Goal: Transaction & Acquisition: Download file/media

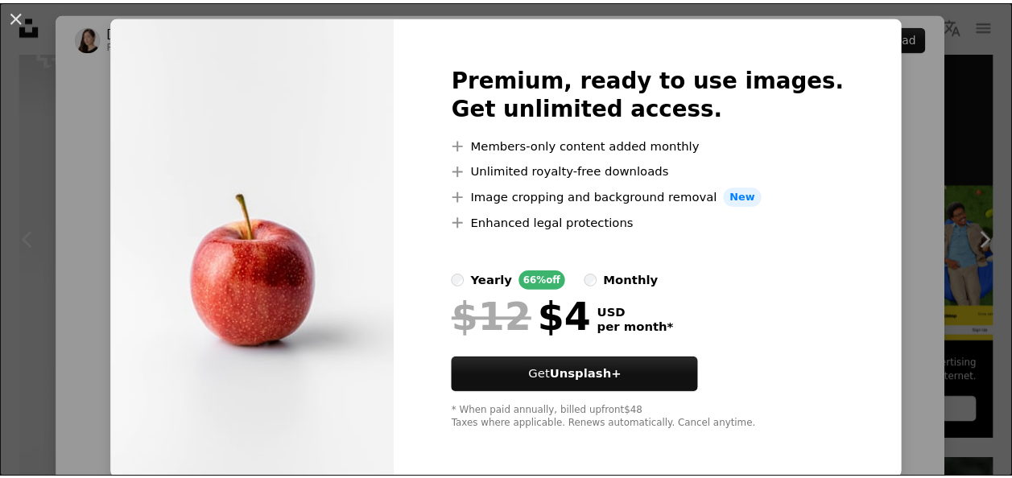
scroll to position [39, 0]
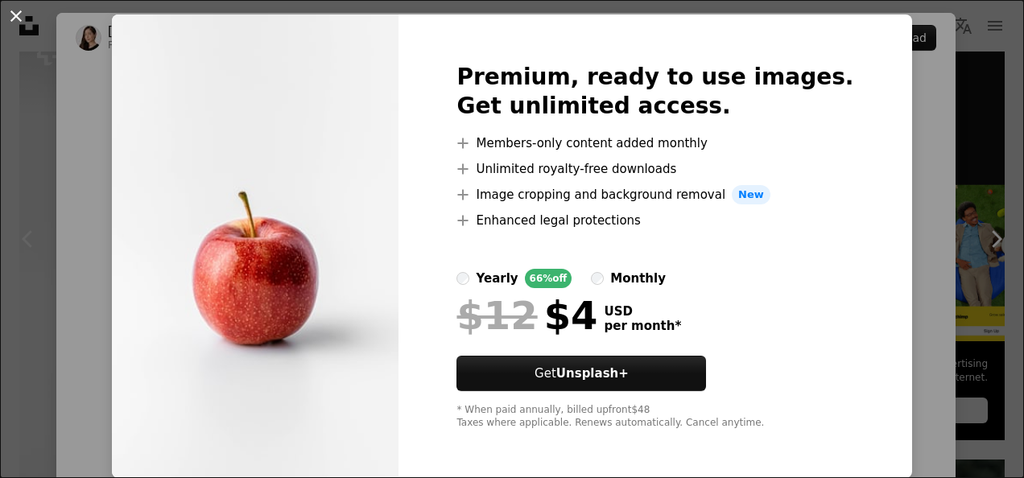
click at [18, 15] on button "An X shape" at bounding box center [15, 15] width 19 height 19
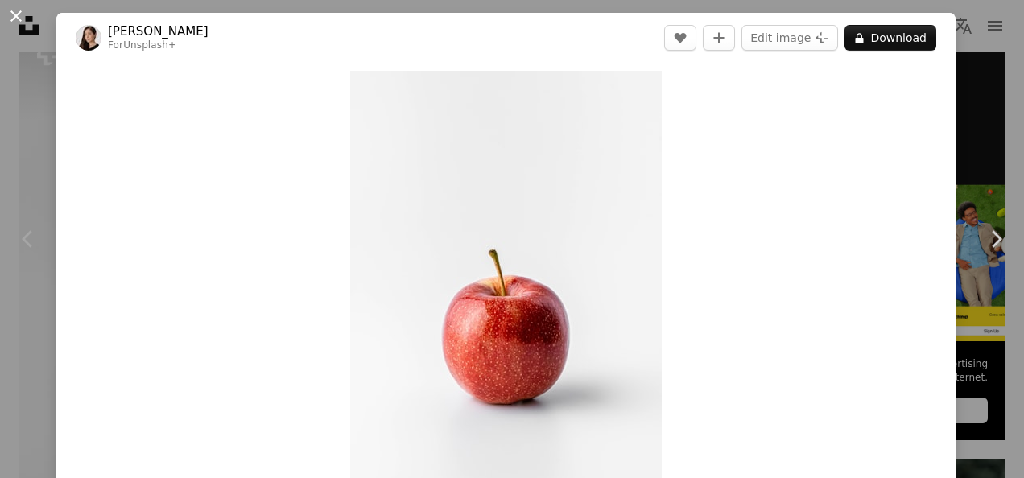
click at [21, 16] on button "An X shape" at bounding box center [15, 15] width 19 height 19
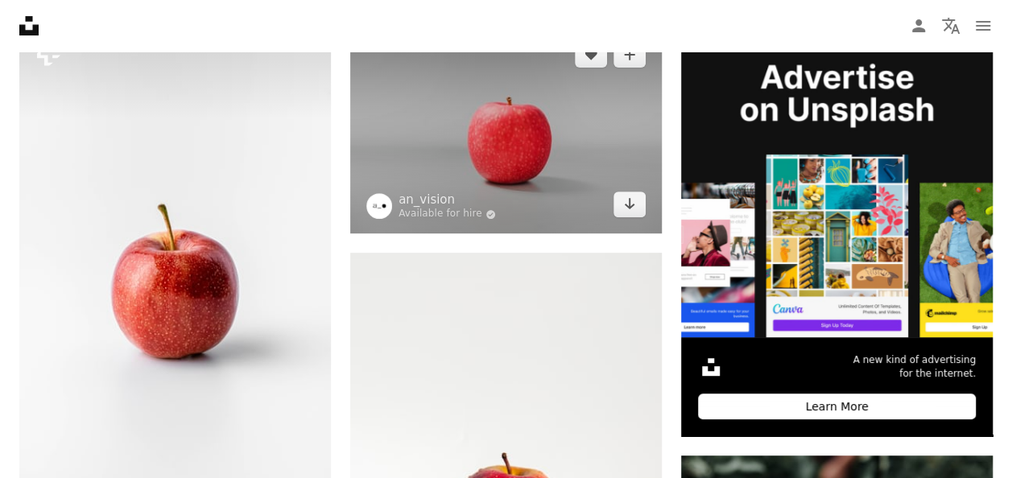
click at [416, 143] on img at bounding box center [506, 130] width 312 height 208
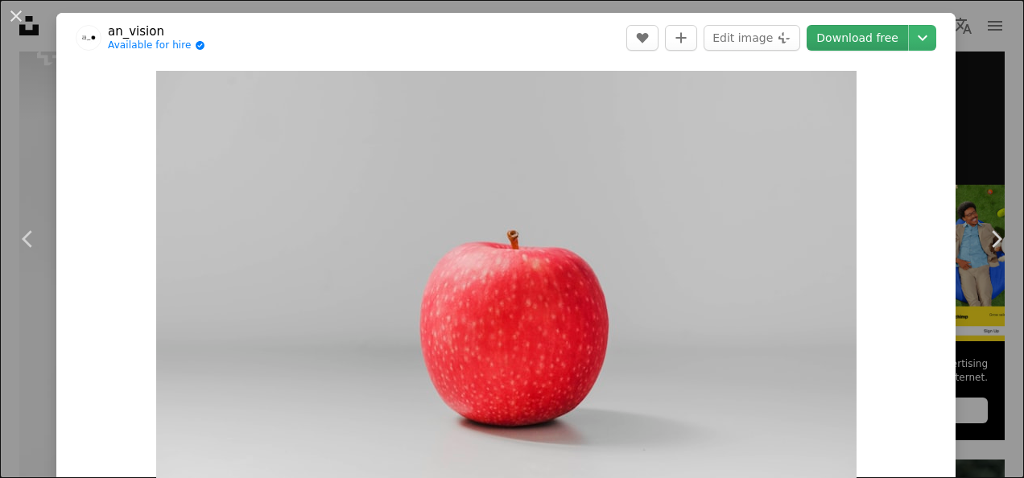
click at [836, 34] on link "Download free" at bounding box center [857, 38] width 101 height 26
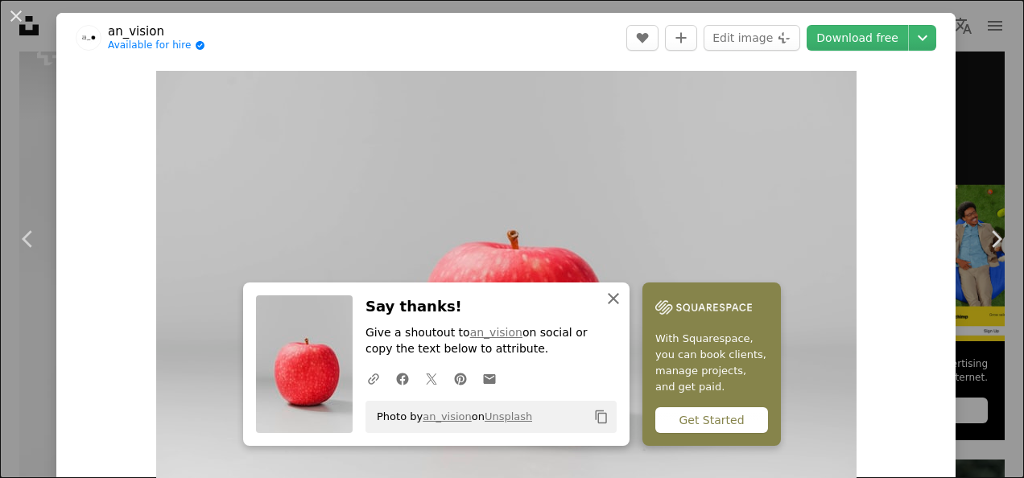
click at [609, 294] on icon "An X shape" at bounding box center [613, 298] width 19 height 19
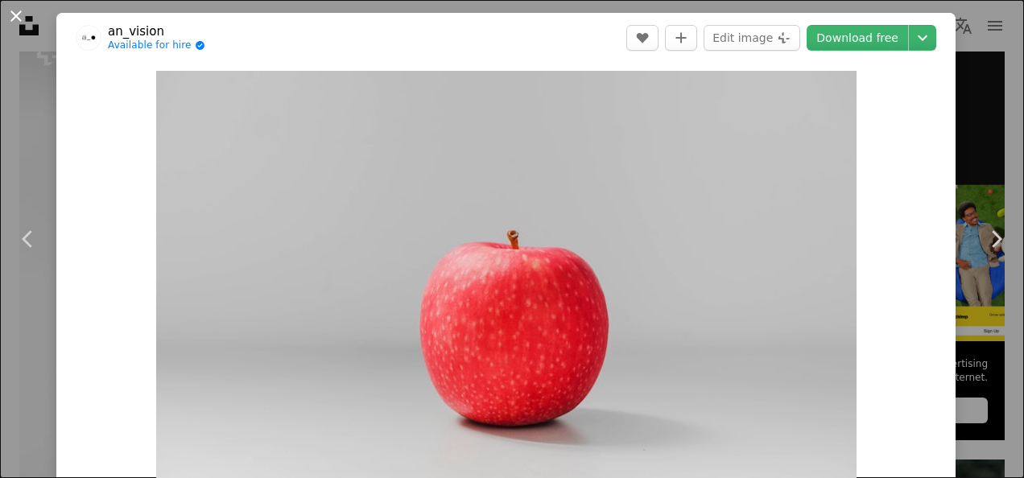
click at [19, 16] on button "An X shape" at bounding box center [15, 15] width 19 height 19
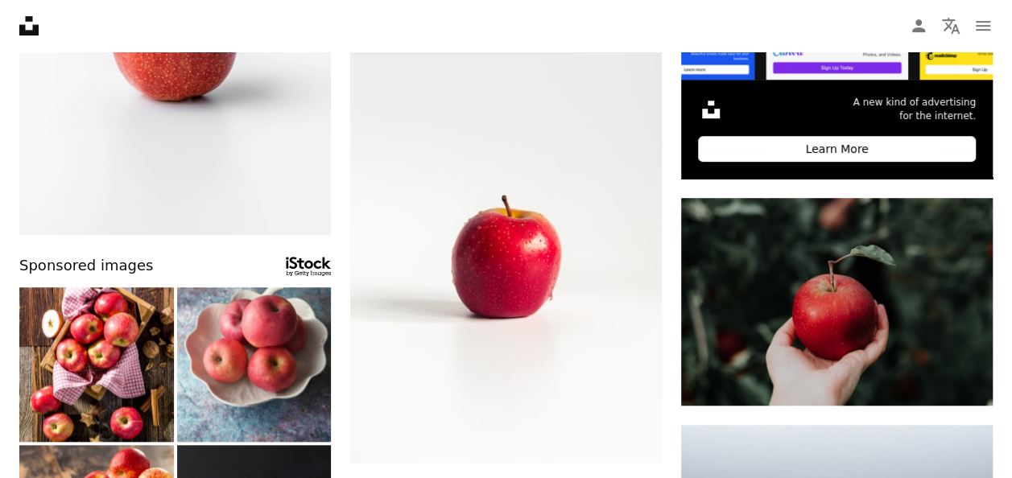
scroll to position [527, 0]
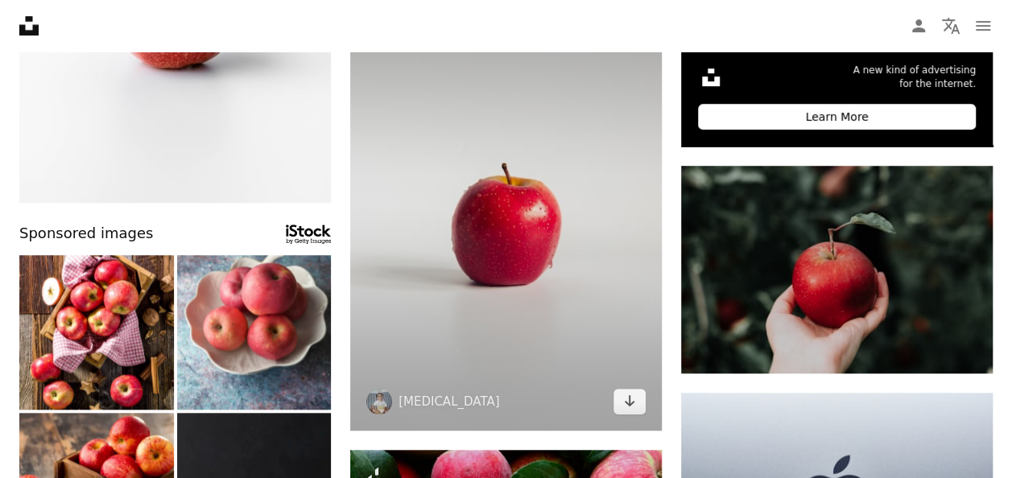
click at [488, 252] on img at bounding box center [506, 197] width 312 height 468
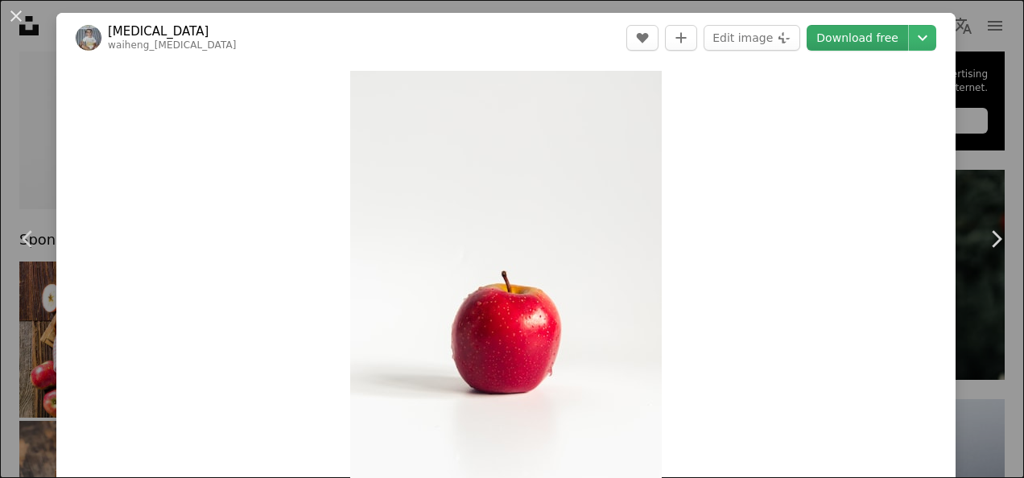
click at [845, 40] on link "Download free" at bounding box center [857, 38] width 101 height 26
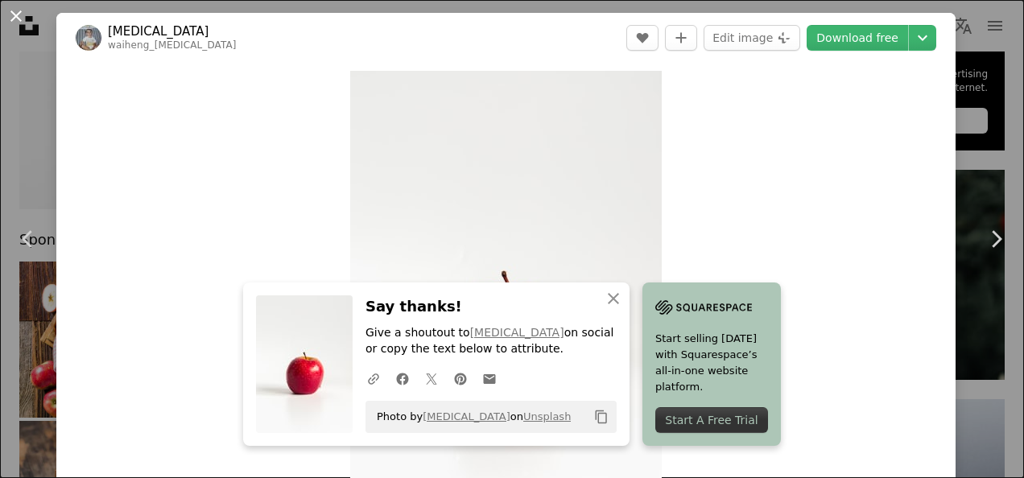
click at [18, 10] on button "An X shape" at bounding box center [15, 15] width 19 height 19
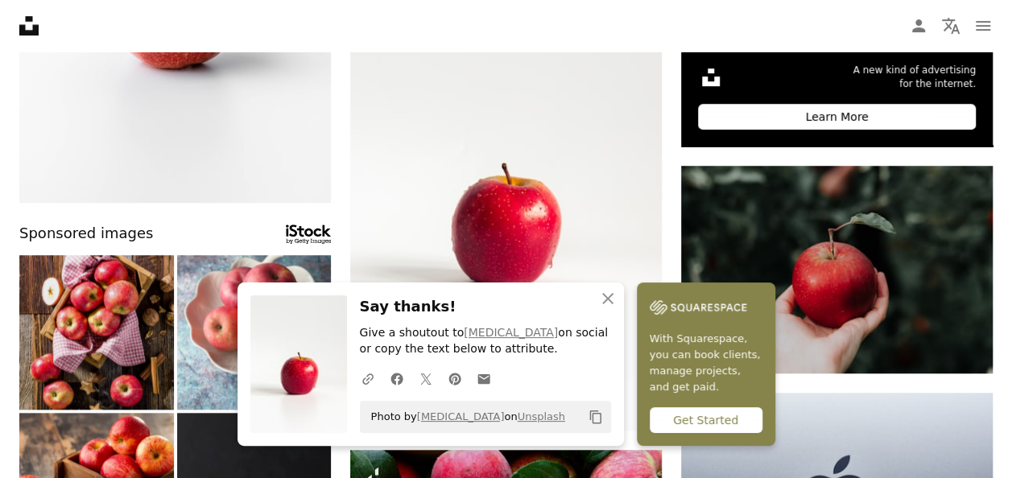
click at [91, 317] on img at bounding box center [96, 332] width 155 height 155
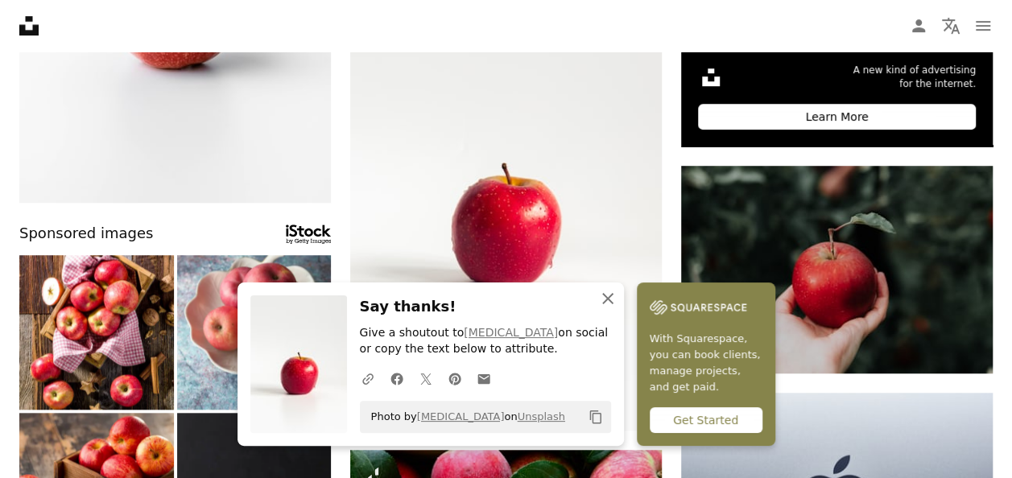
click at [610, 298] on icon "An X shape" at bounding box center [607, 298] width 19 height 19
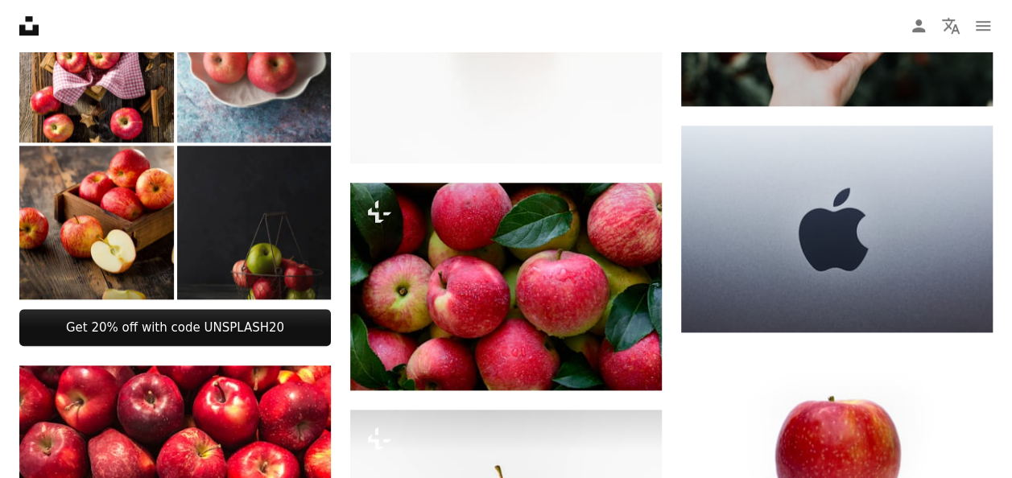
scroll to position [817, 0]
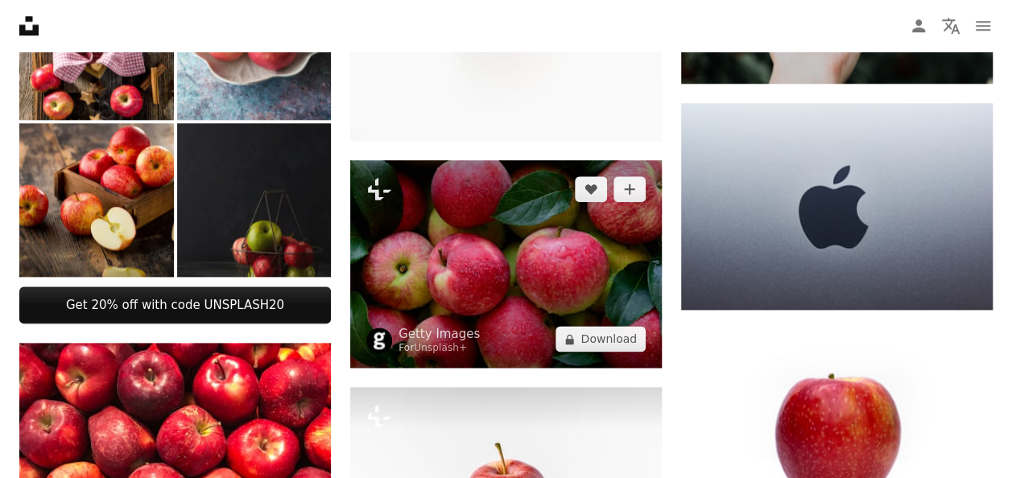
click at [576, 300] on img at bounding box center [506, 264] width 312 height 208
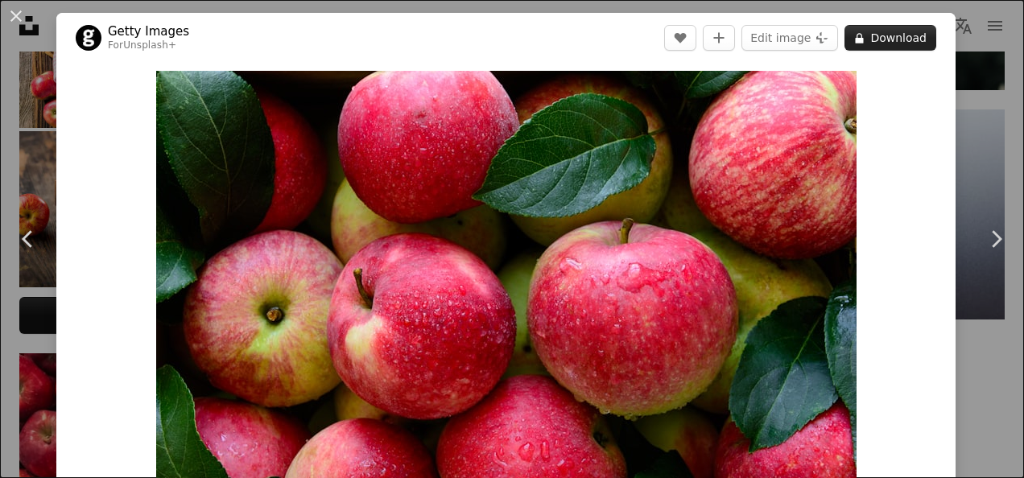
click at [891, 36] on button "A lock Download" at bounding box center [891, 38] width 92 height 26
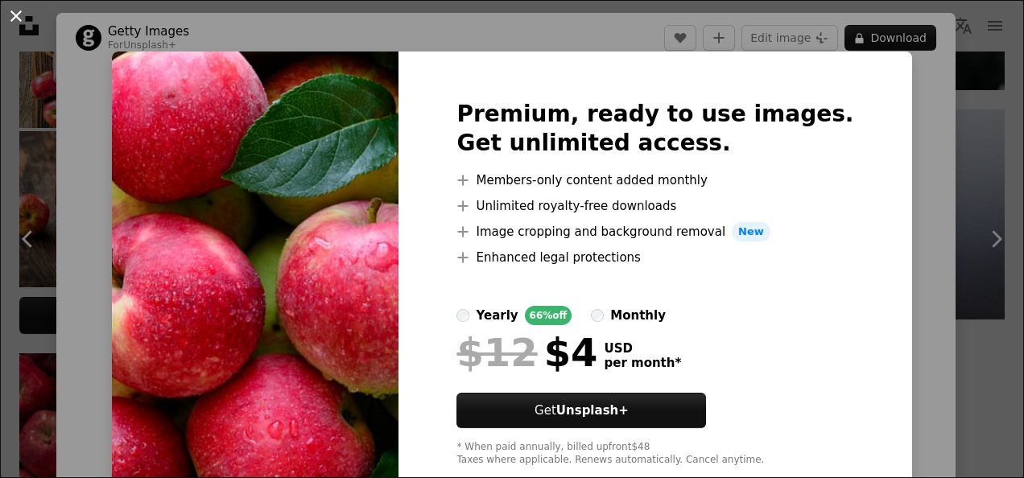
click at [14, 19] on button "An X shape" at bounding box center [15, 15] width 19 height 19
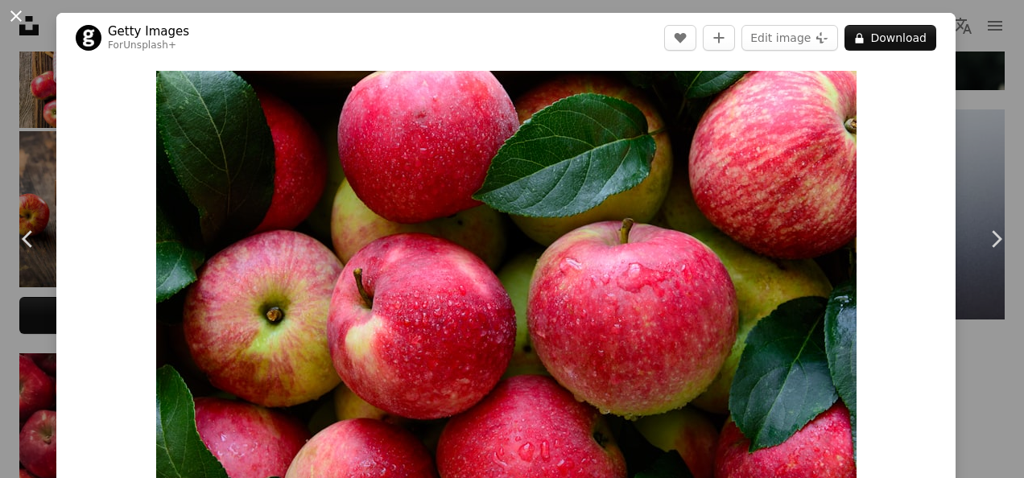
click at [21, 17] on button "An X shape" at bounding box center [15, 15] width 19 height 19
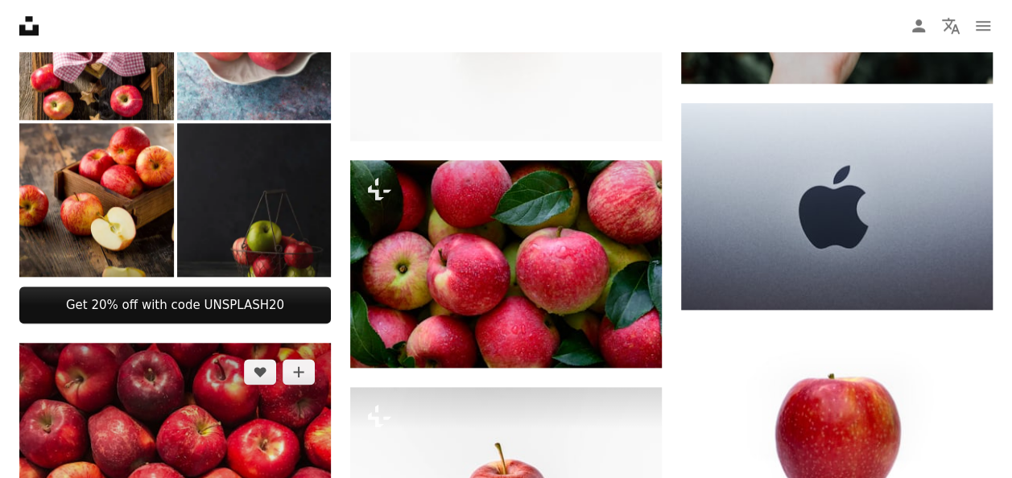
click at [205, 388] on img at bounding box center [175, 460] width 312 height 234
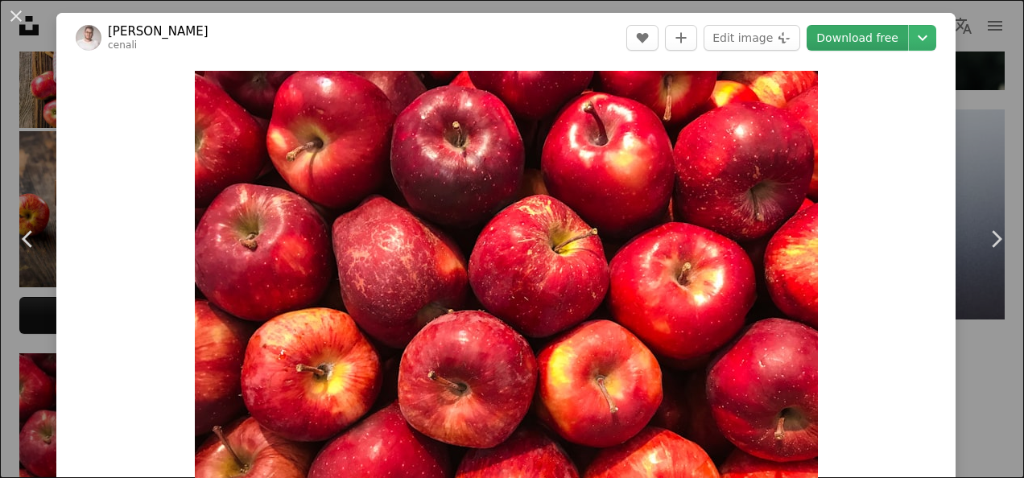
click at [841, 39] on link "Download free" at bounding box center [857, 38] width 101 height 26
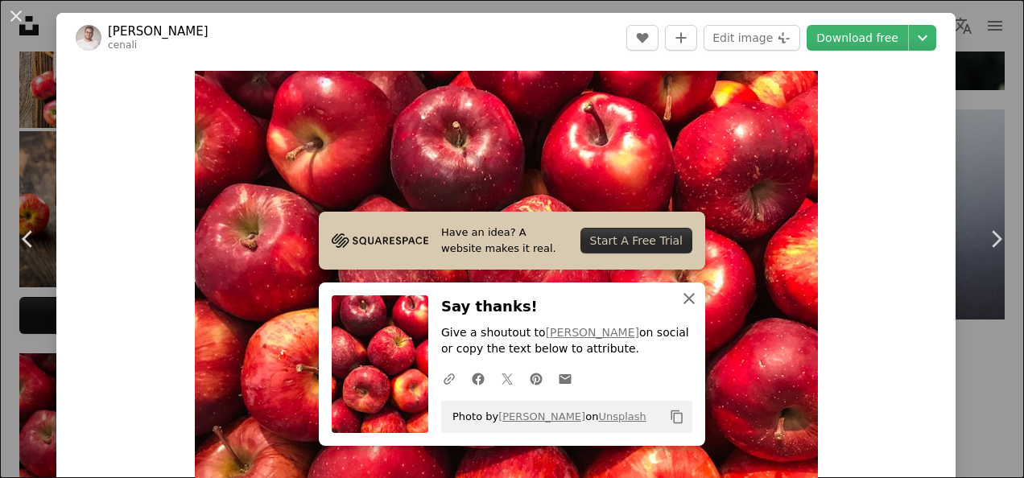
click at [682, 296] on icon "An X shape" at bounding box center [689, 298] width 19 height 19
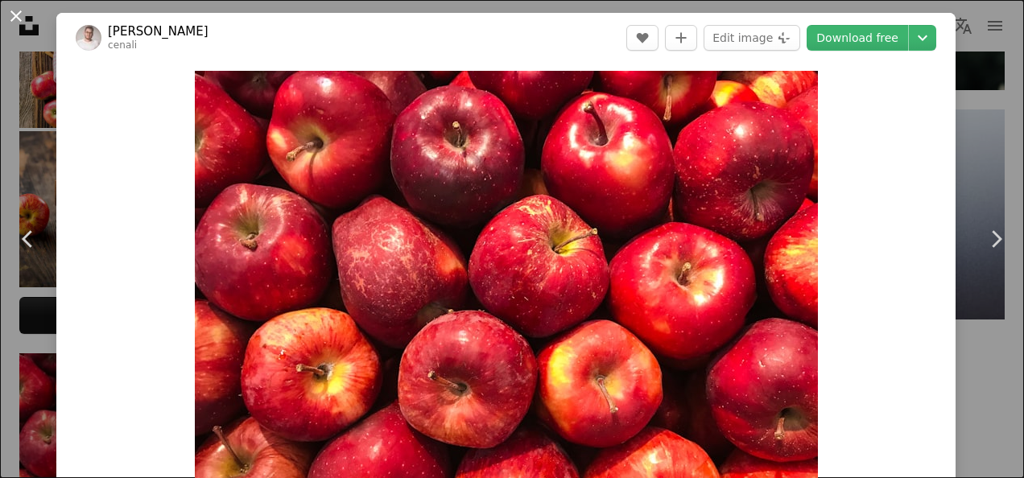
click at [11, 13] on button "An X shape" at bounding box center [15, 15] width 19 height 19
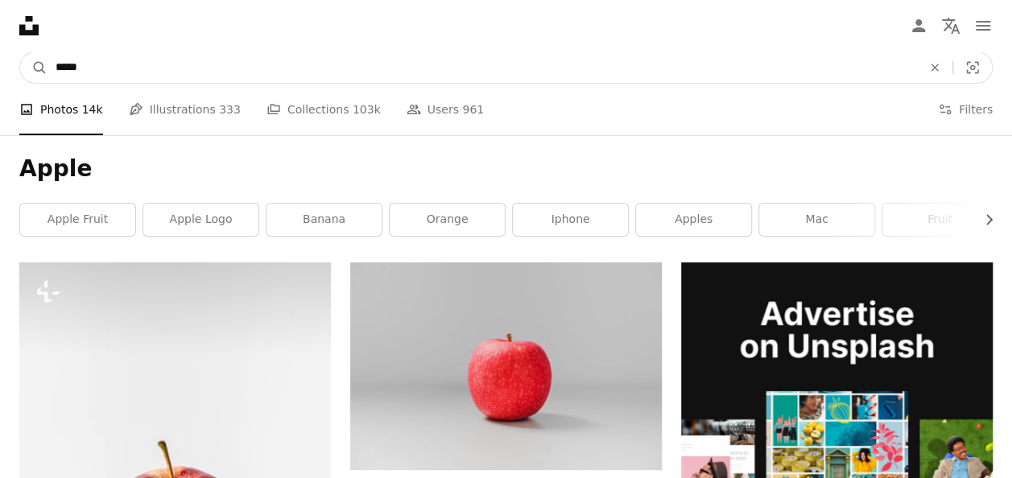
click at [197, 79] on input "*****" at bounding box center [483, 67] width 870 height 31
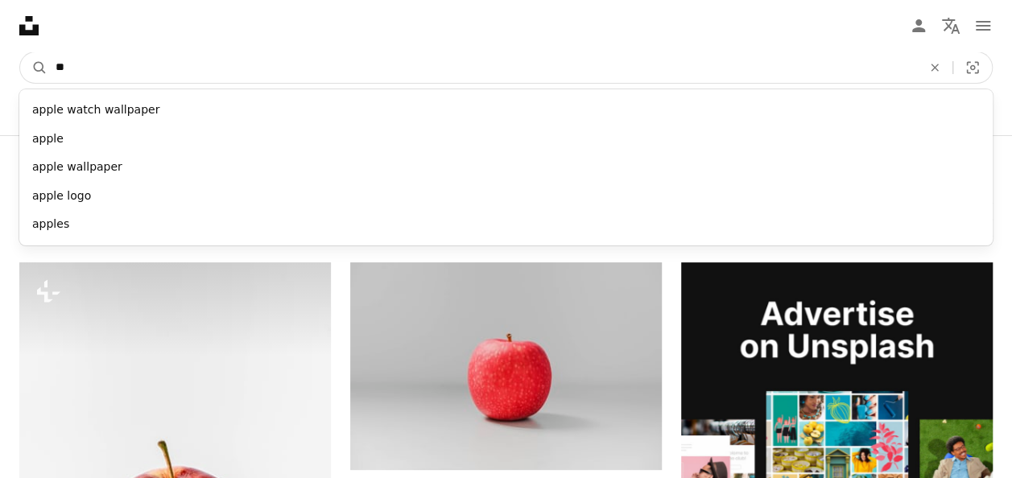
type input "*"
type input "******"
click at [20, 52] on button "A magnifying glass" at bounding box center [33, 67] width 27 height 31
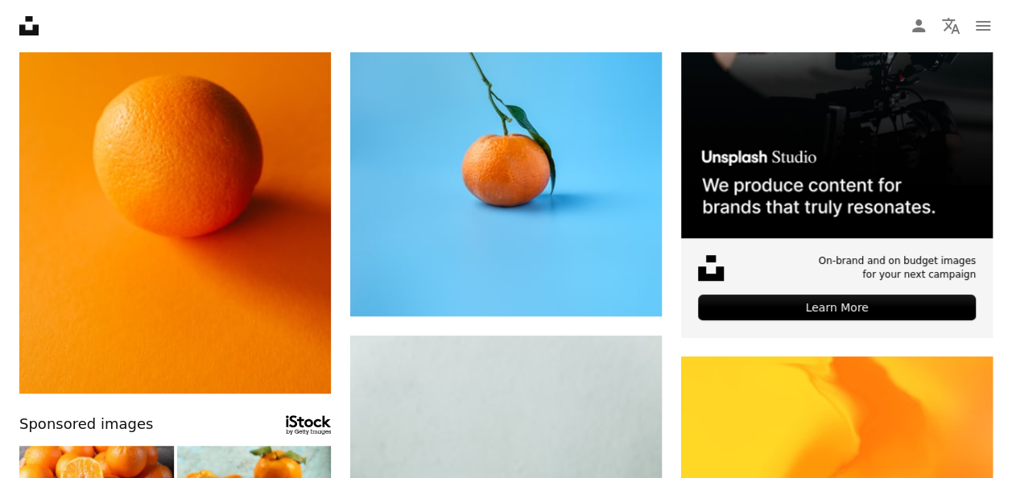
scroll to position [354, 0]
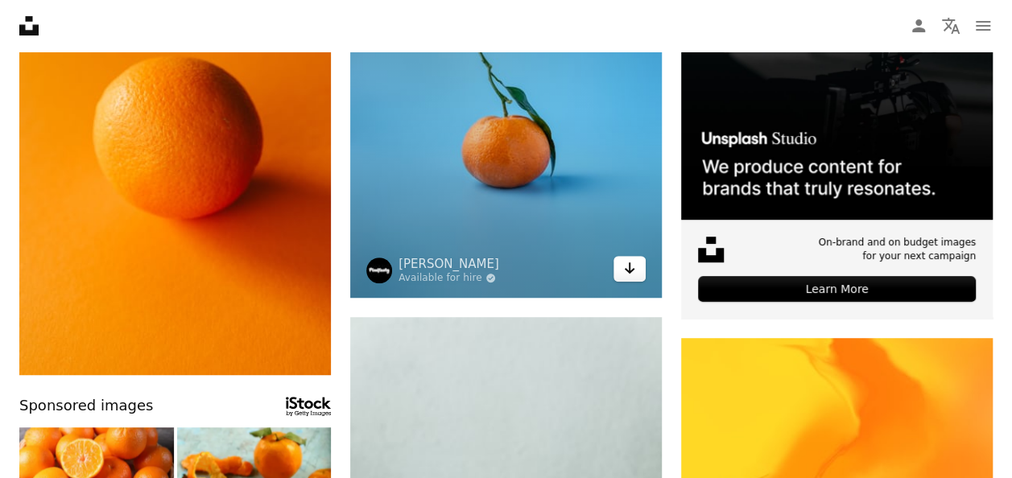
click at [633, 266] on icon "Arrow pointing down" at bounding box center [629, 268] width 13 height 19
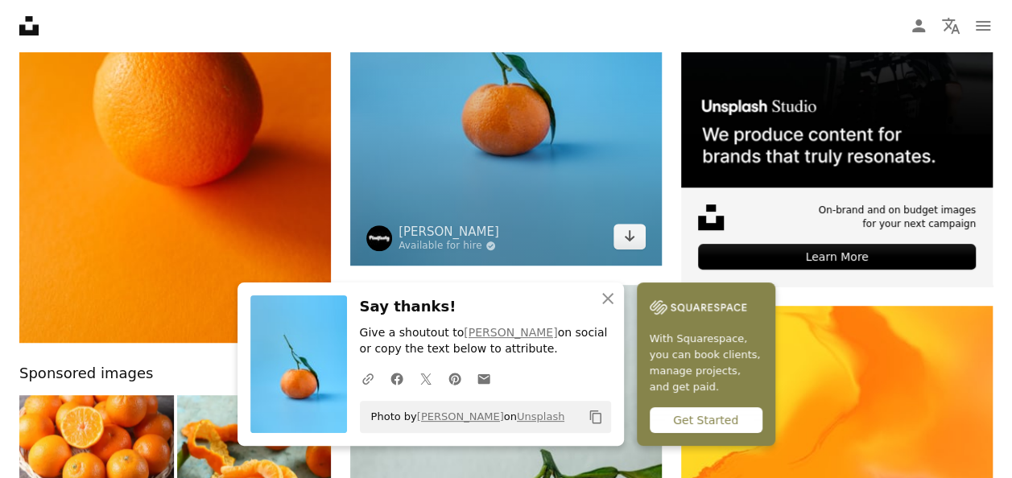
scroll to position [419, 0]
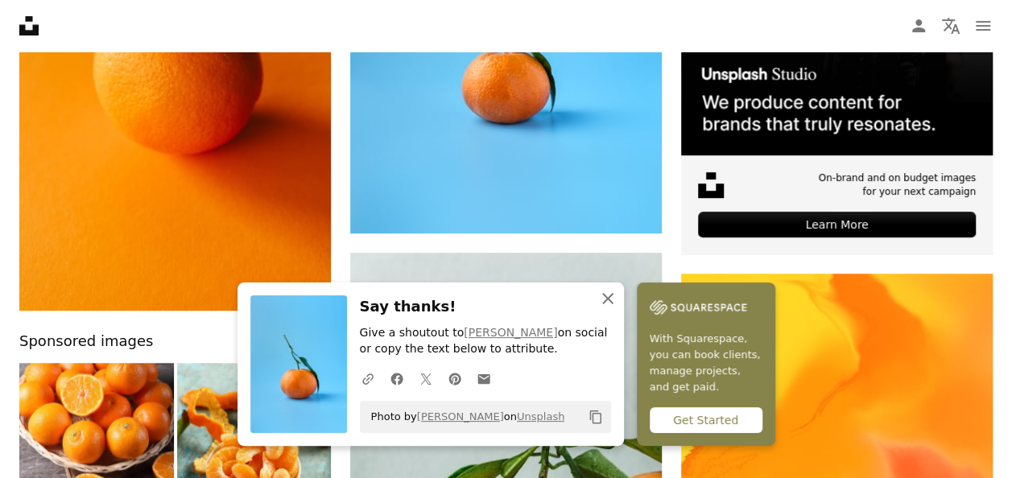
click at [608, 300] on icon "button" at bounding box center [607, 298] width 11 height 11
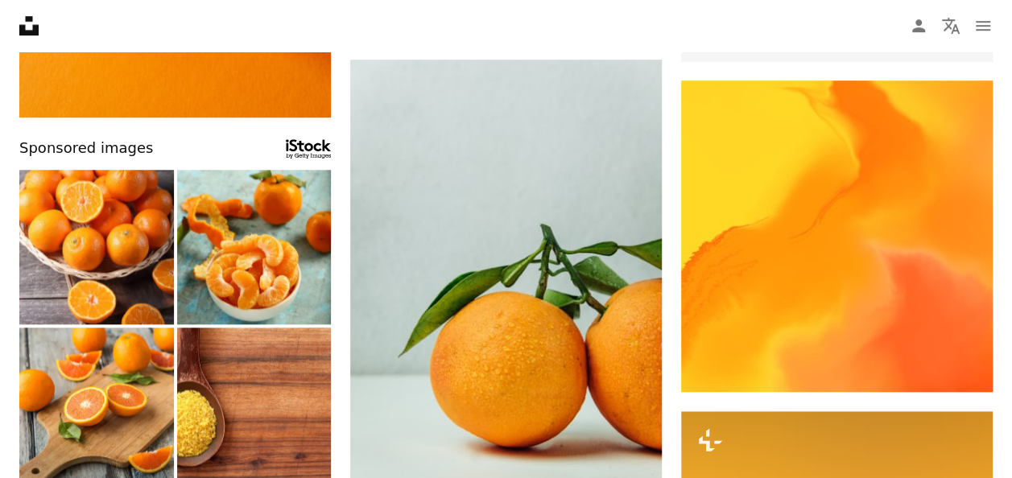
scroll to position [644, 0]
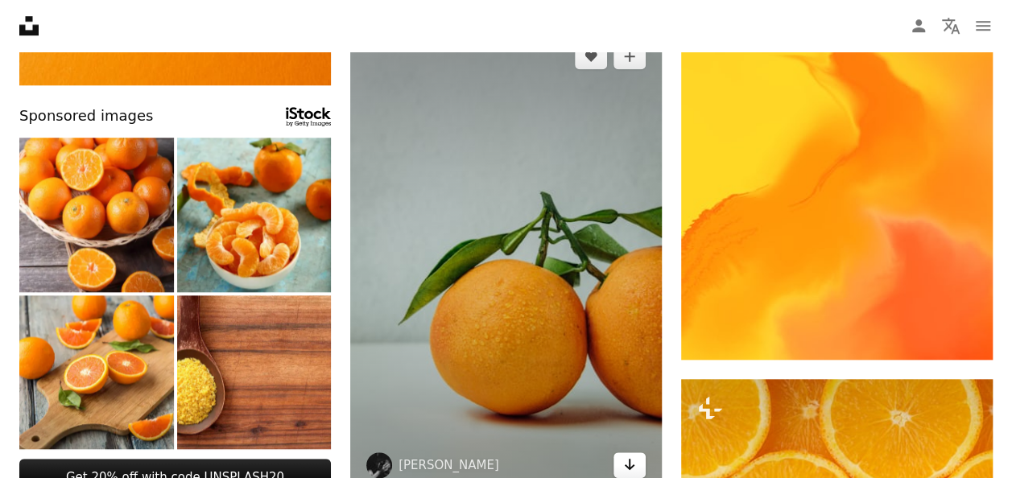
click at [630, 464] on icon "Download" at bounding box center [630, 464] width 10 height 11
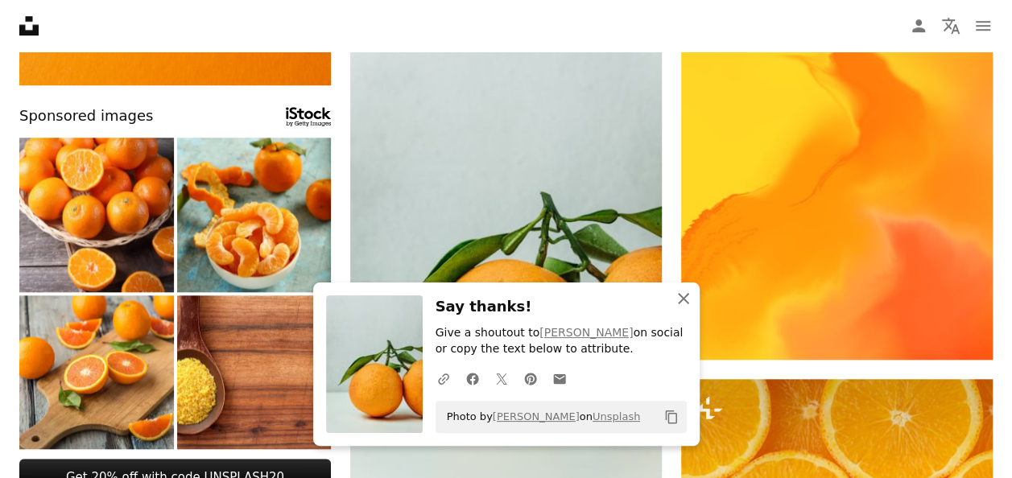
click at [685, 306] on icon "An X shape" at bounding box center [683, 298] width 19 height 19
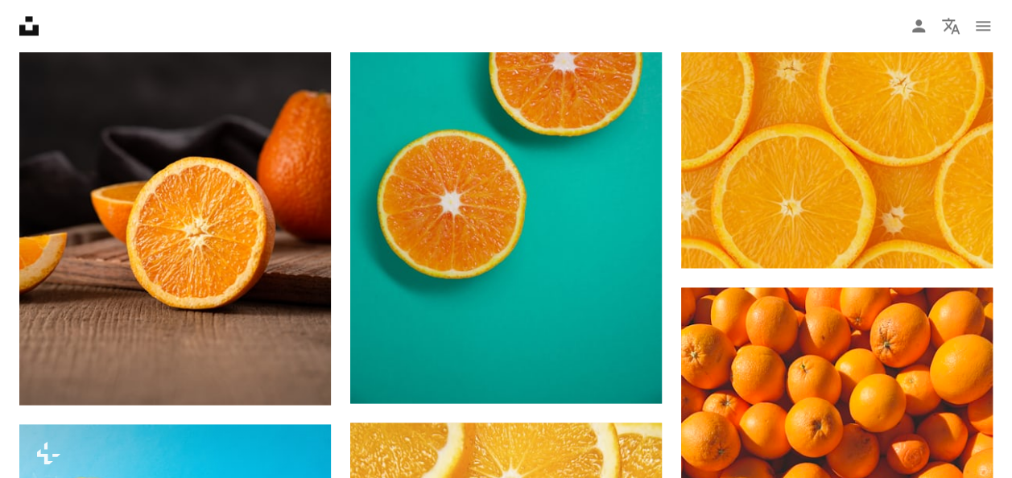
scroll to position [1224, 0]
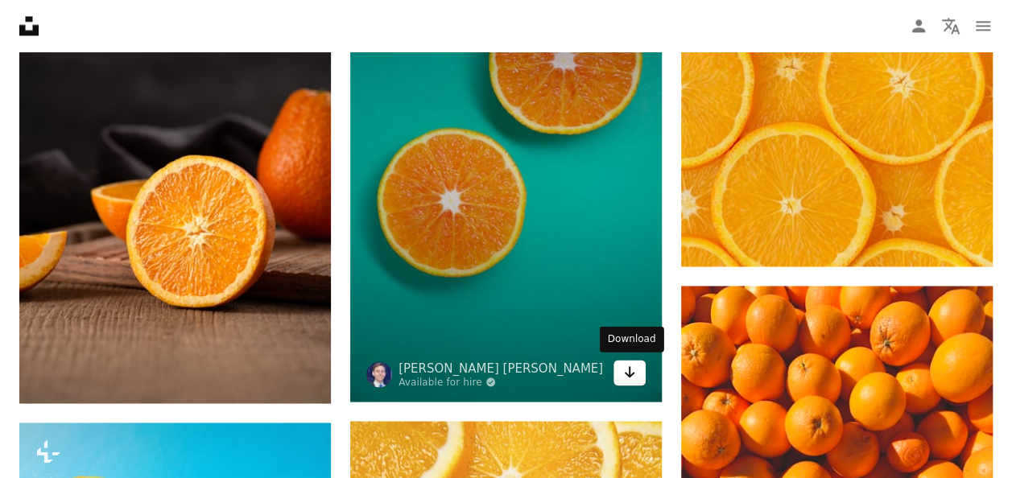
click at [633, 369] on icon "Arrow pointing down" at bounding box center [629, 371] width 13 height 19
